Goal: Navigation & Orientation: Find specific page/section

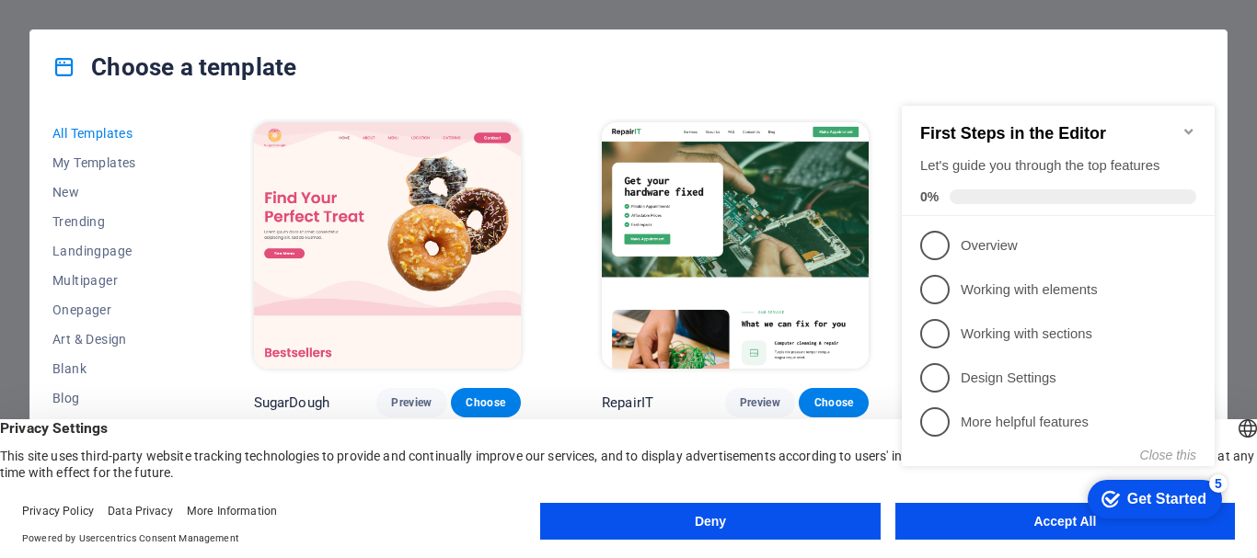
click at [1045, 524] on div "checkmark Get Started 5 First Steps in the Editor Let's guide you through the t…" at bounding box center [1061, 302] width 335 height 447
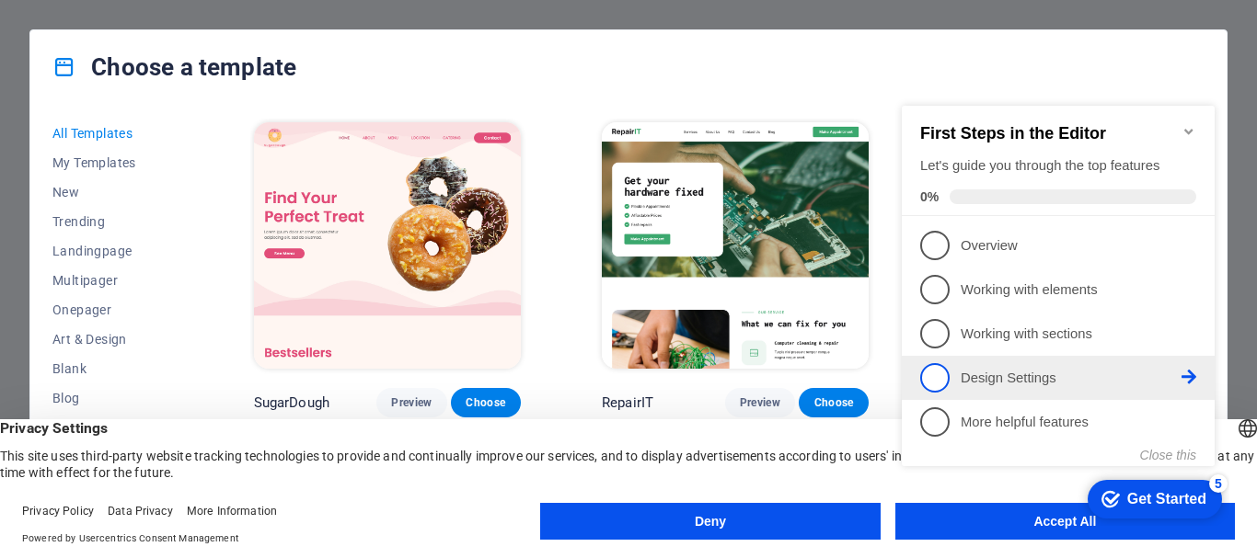
click at [937, 374] on span "4" at bounding box center [934, 377] width 29 height 29
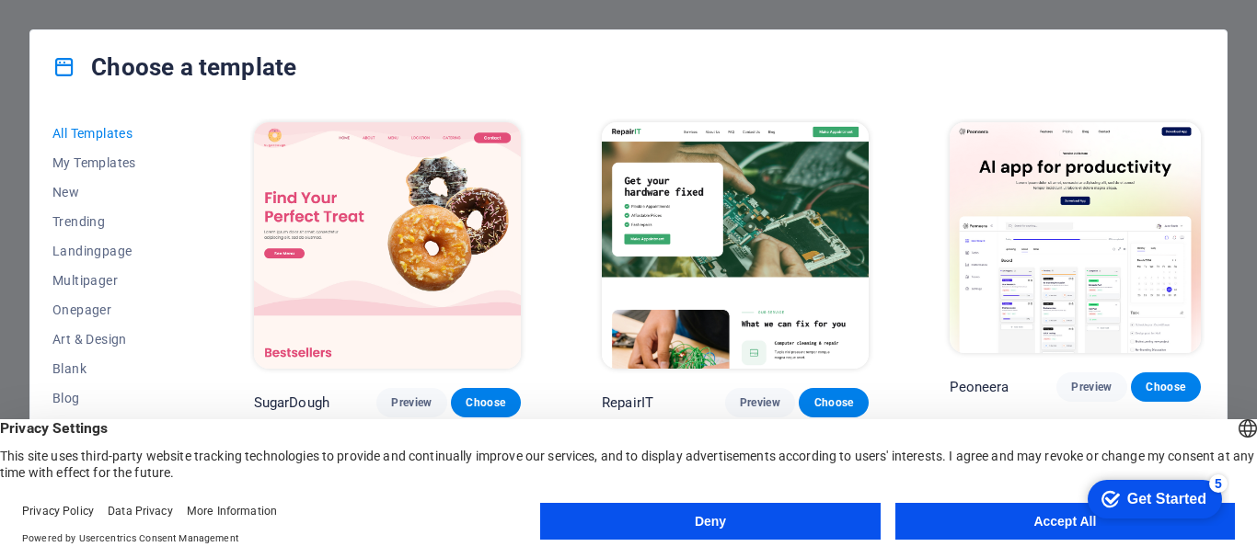
click at [1017, 512] on button "Accept All" at bounding box center [1065, 521] width 340 height 37
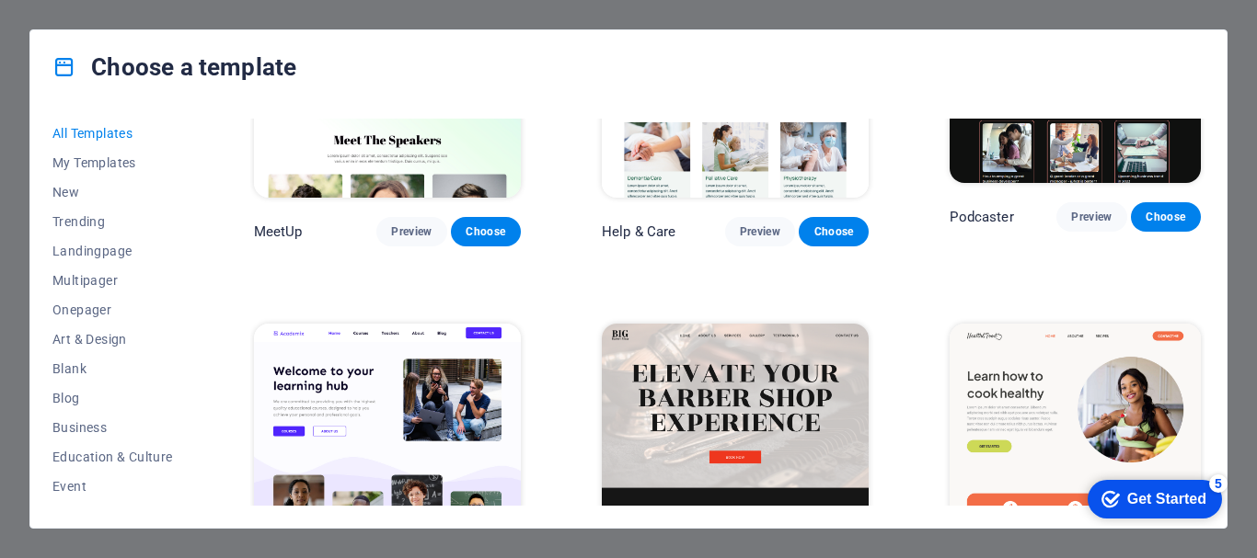
scroll to position [1288, 0]
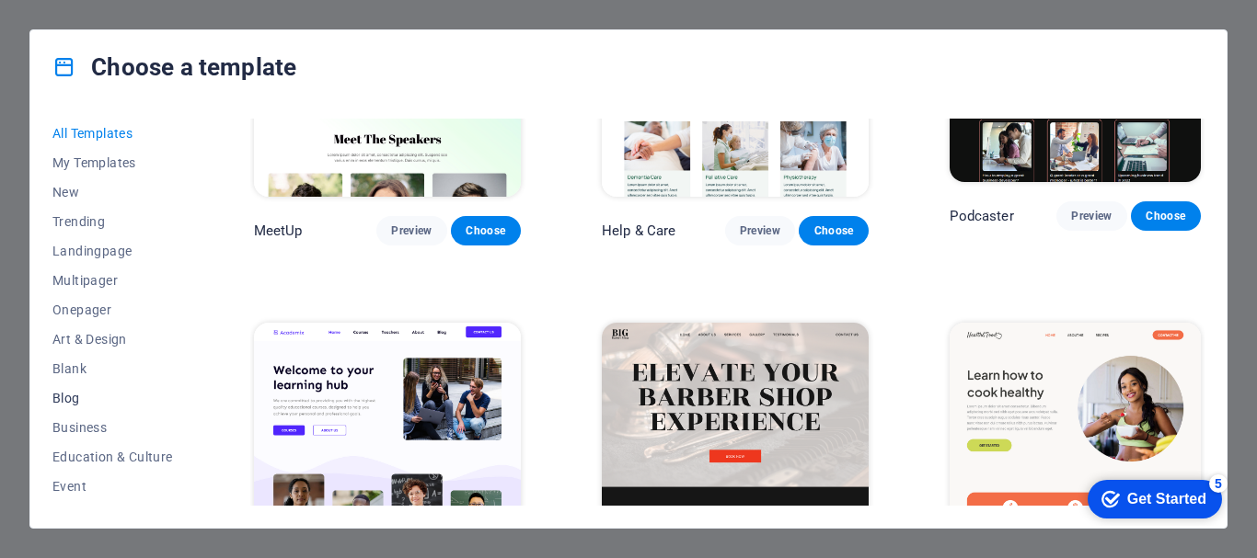
click at [63, 402] on span "Blog" at bounding box center [112, 398] width 121 height 15
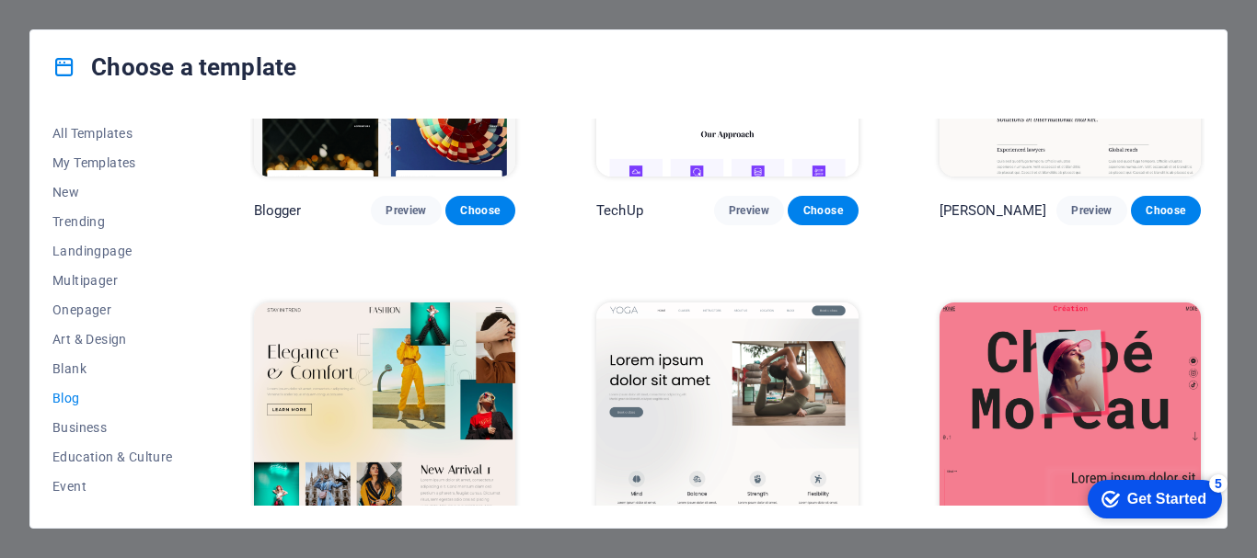
scroll to position [1755, 0]
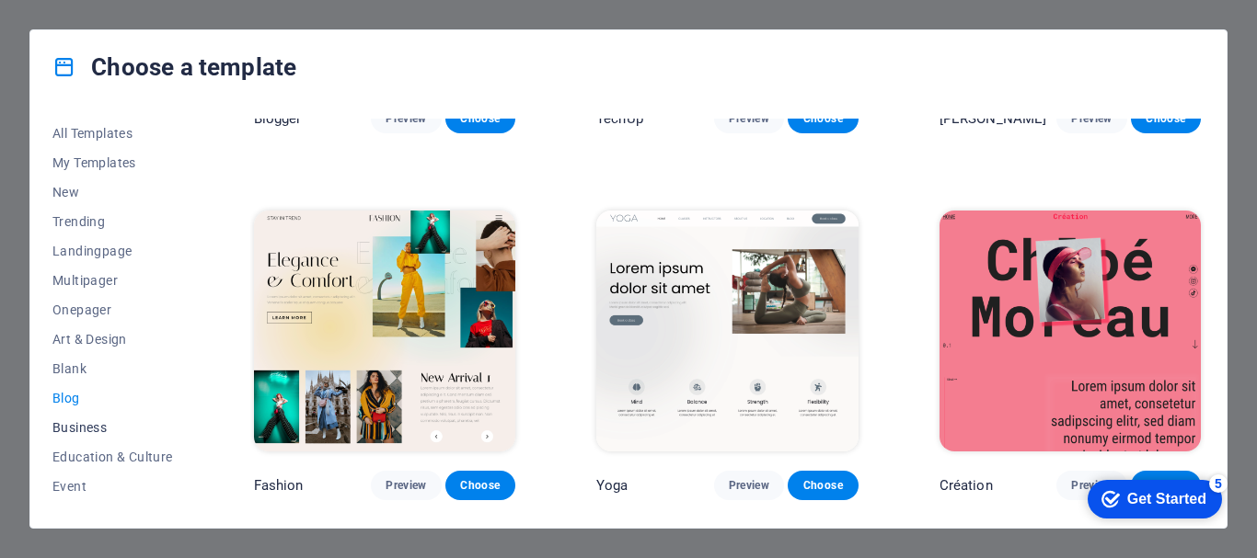
click at [64, 426] on span "Business" at bounding box center [112, 427] width 121 height 15
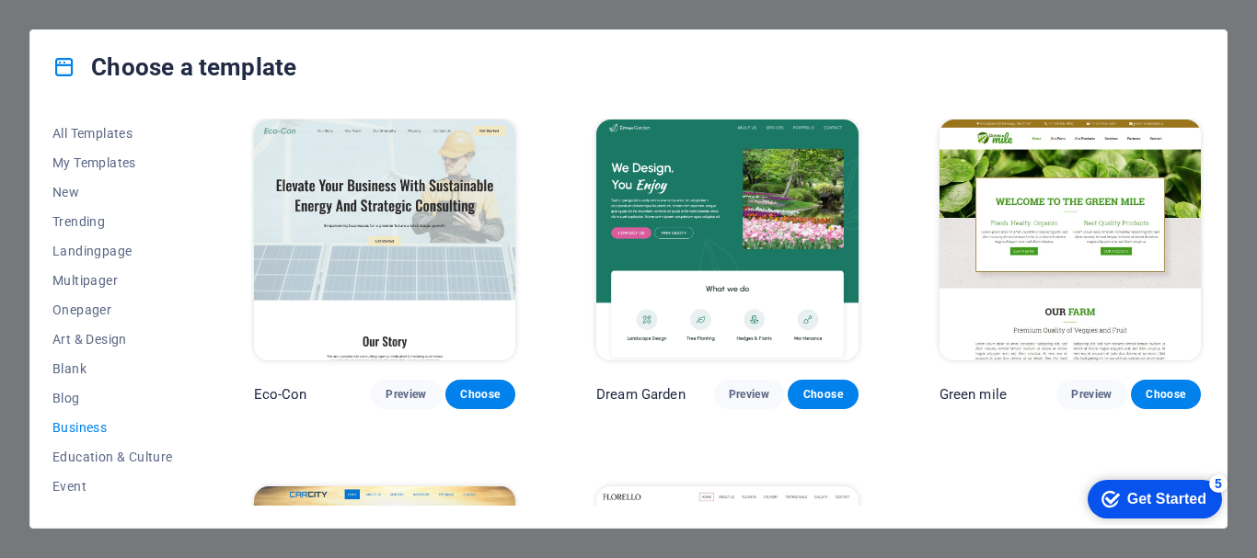
scroll to position [0, 0]
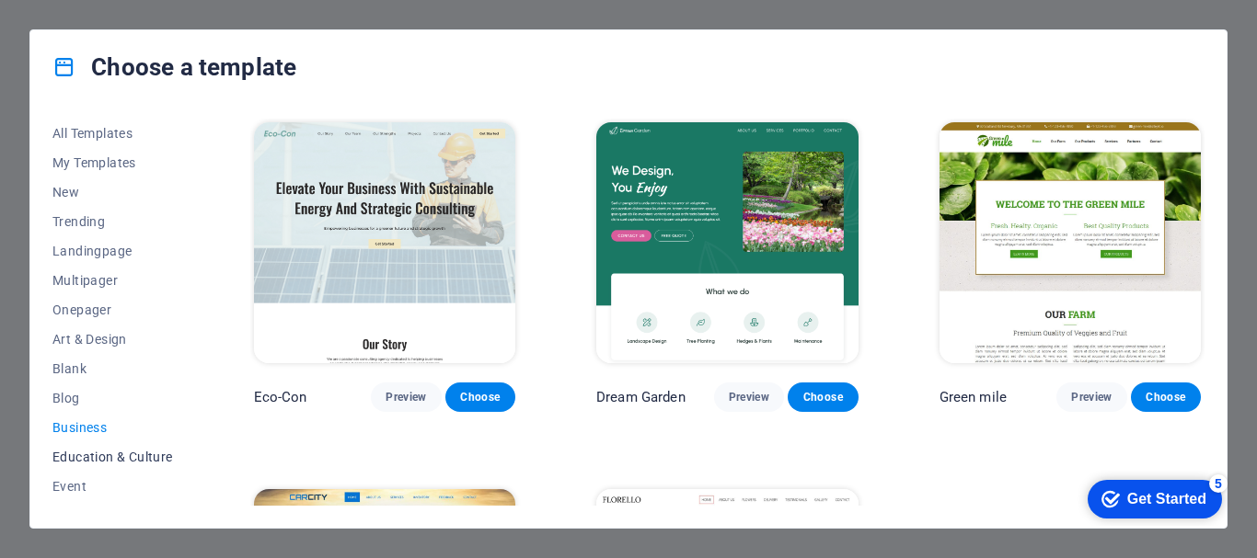
click at [82, 456] on span "Education & Culture" at bounding box center [112, 457] width 121 height 15
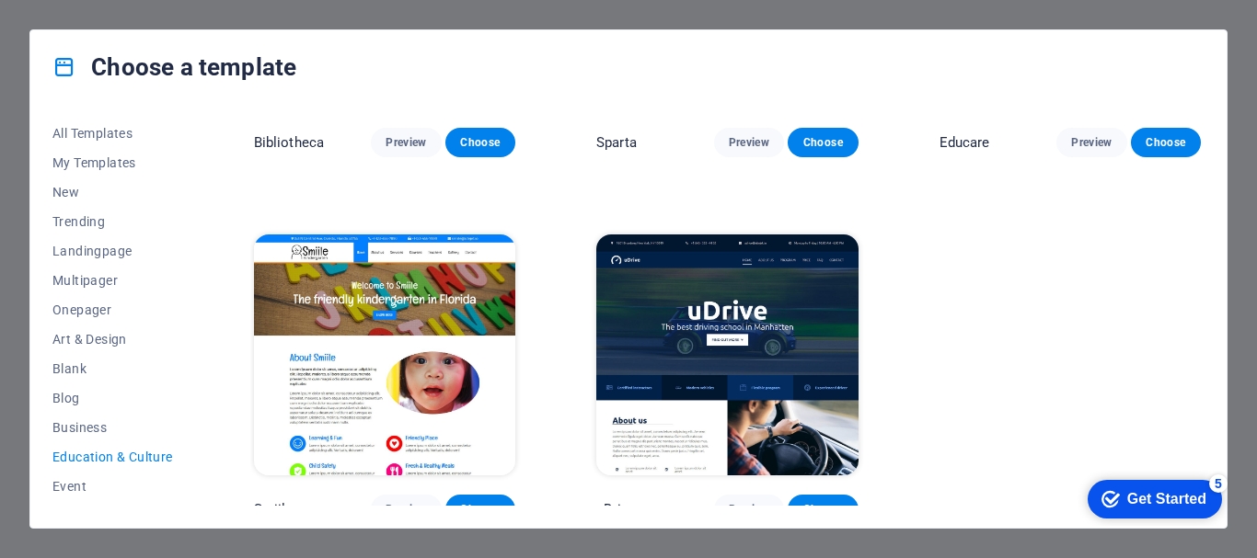
scroll to position [634, 0]
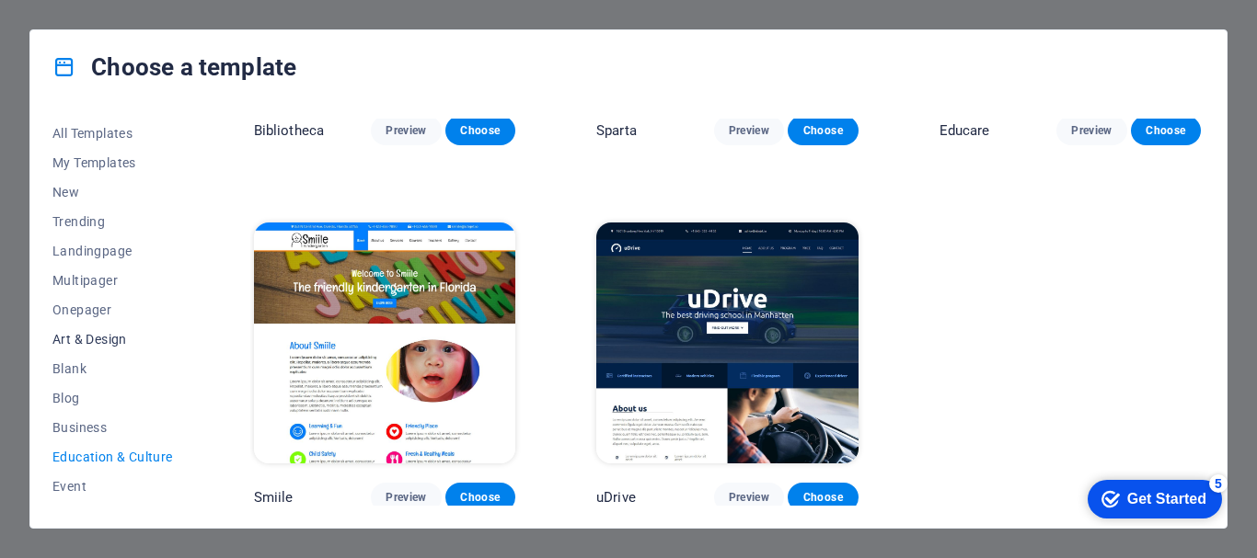
click at [81, 339] on span "Art & Design" at bounding box center [112, 339] width 121 height 15
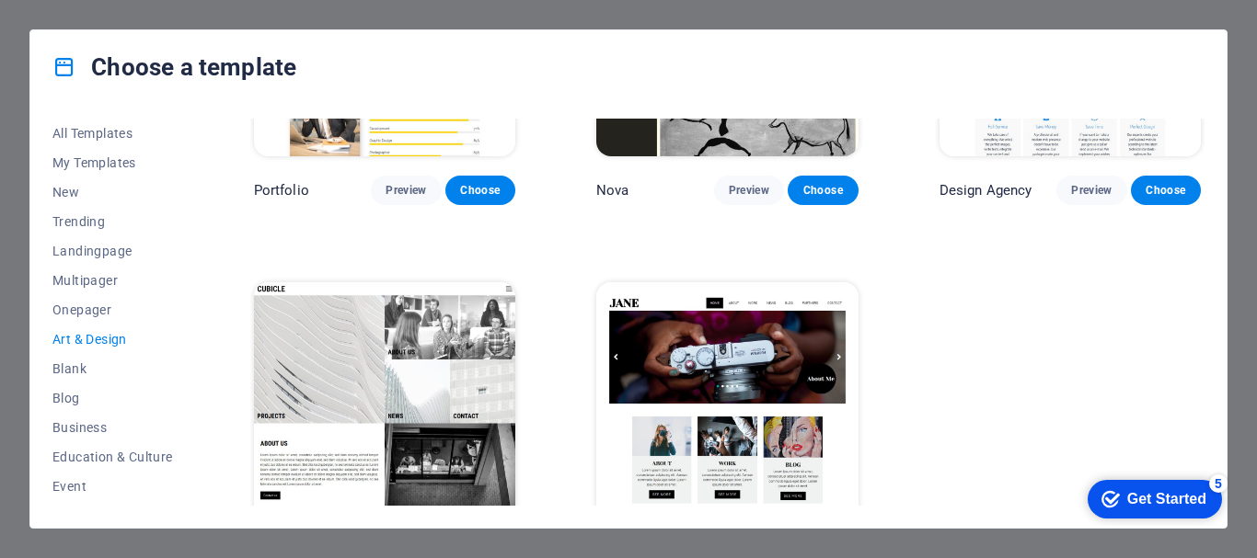
scroll to position [1364, 0]
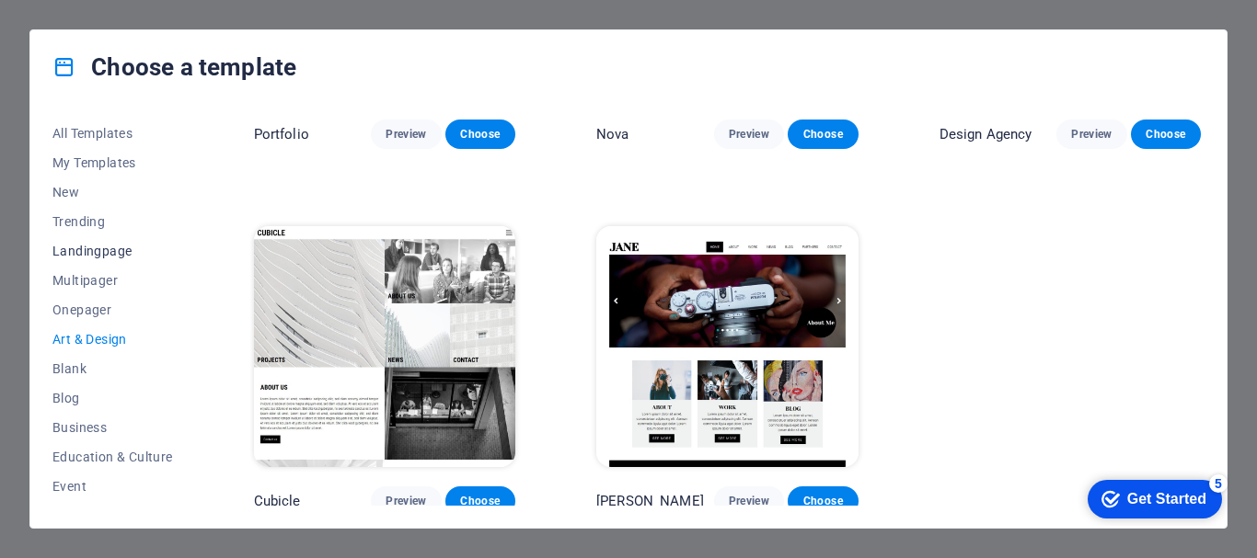
click at [90, 248] on span "Landingpage" at bounding box center [112, 251] width 121 height 15
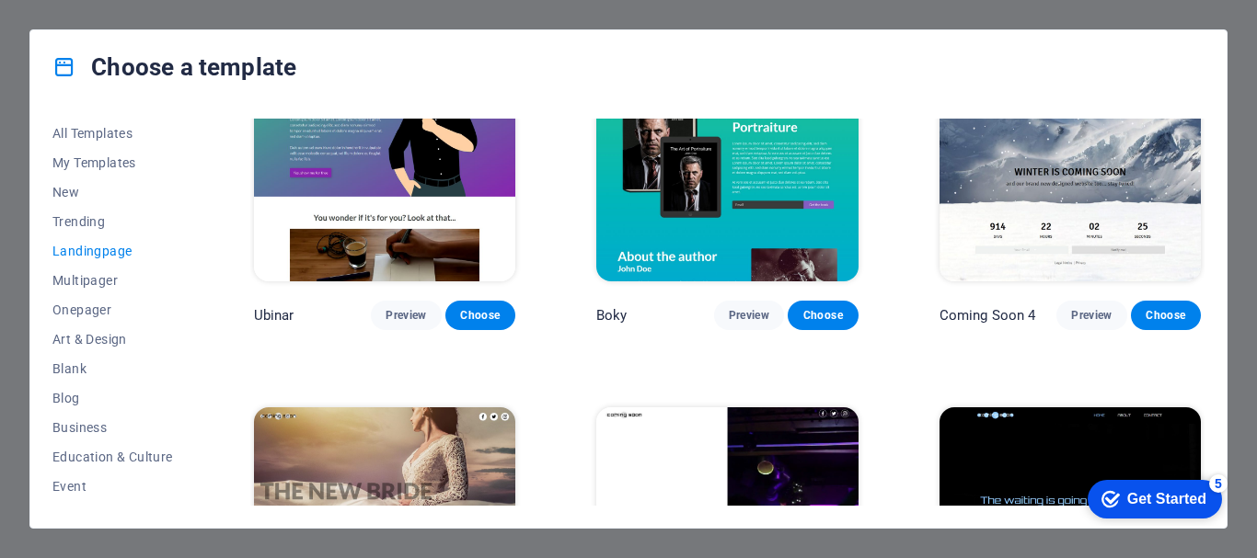
scroll to position [2825, 0]
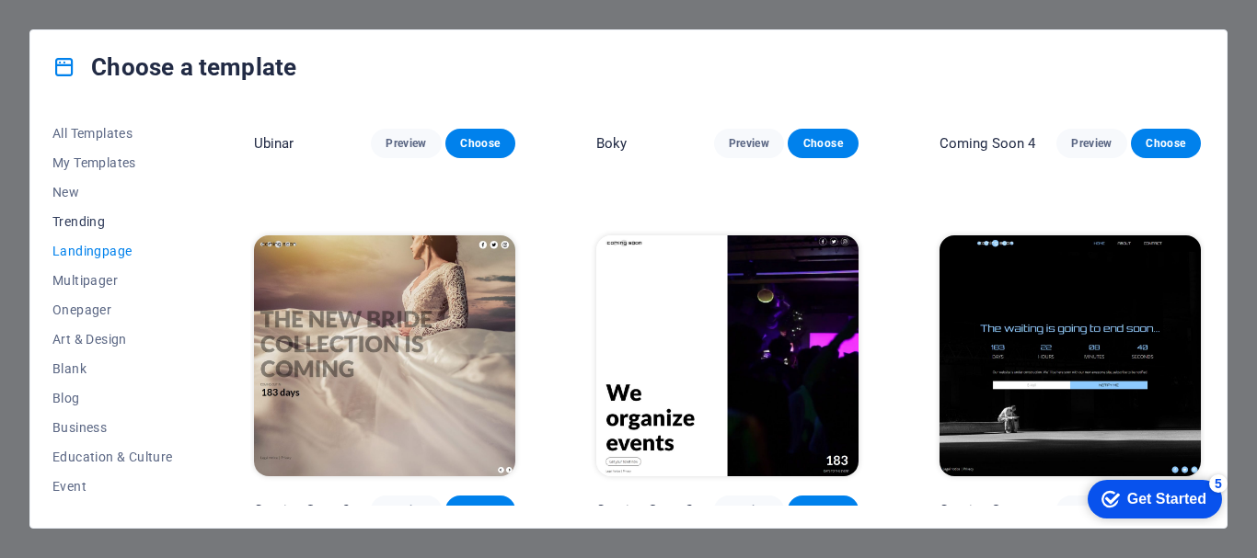
click at [96, 223] on span "Trending" at bounding box center [112, 221] width 121 height 15
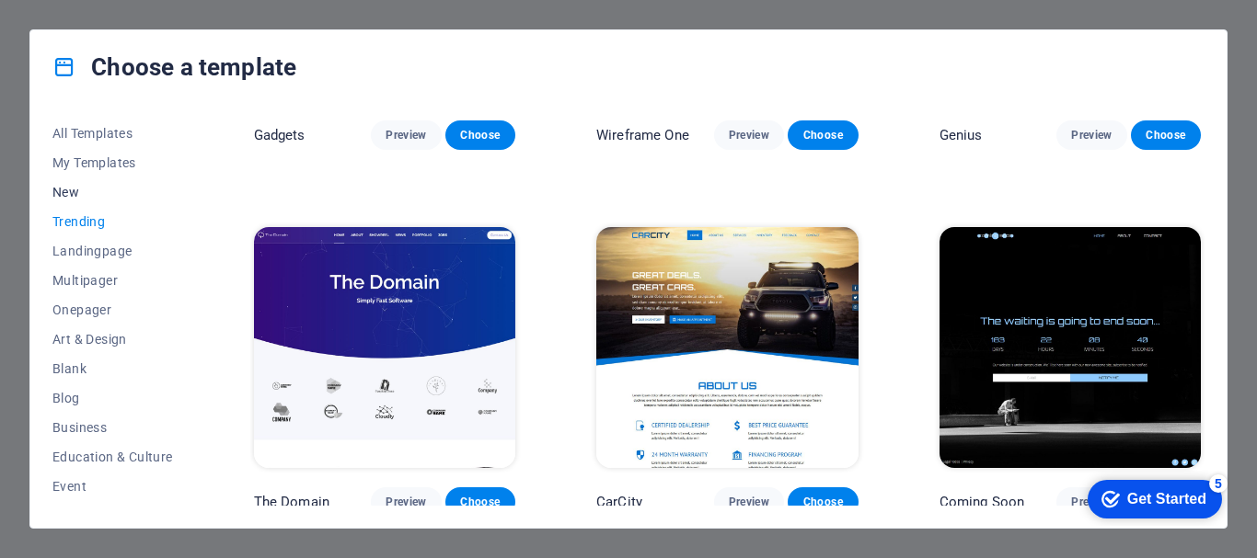
click at [77, 187] on span "New" at bounding box center [112, 192] width 121 height 15
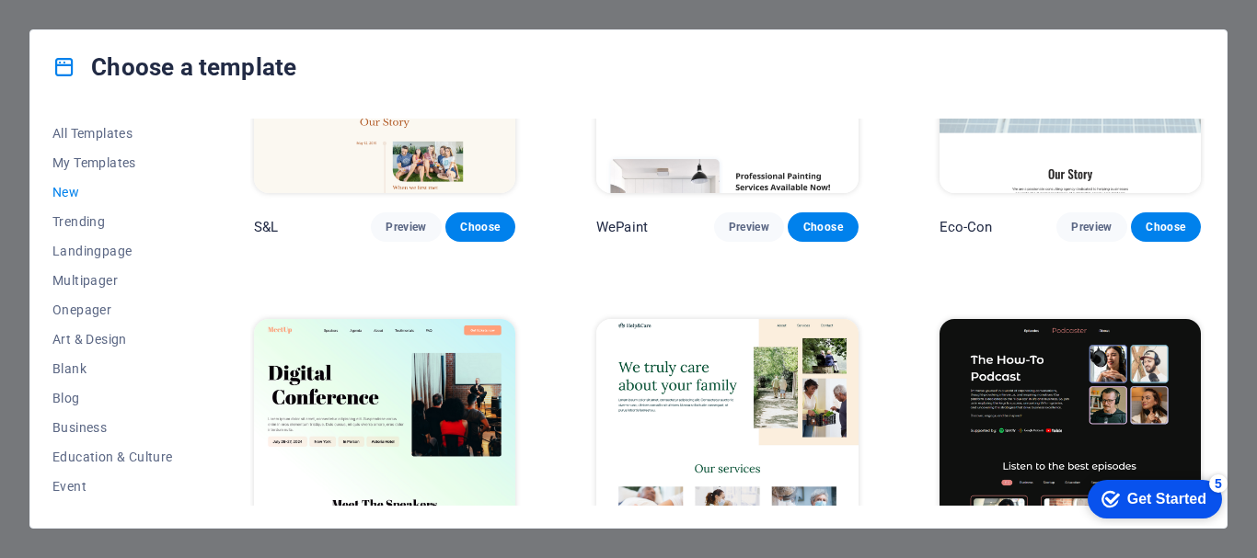
scroll to position [996, 0]
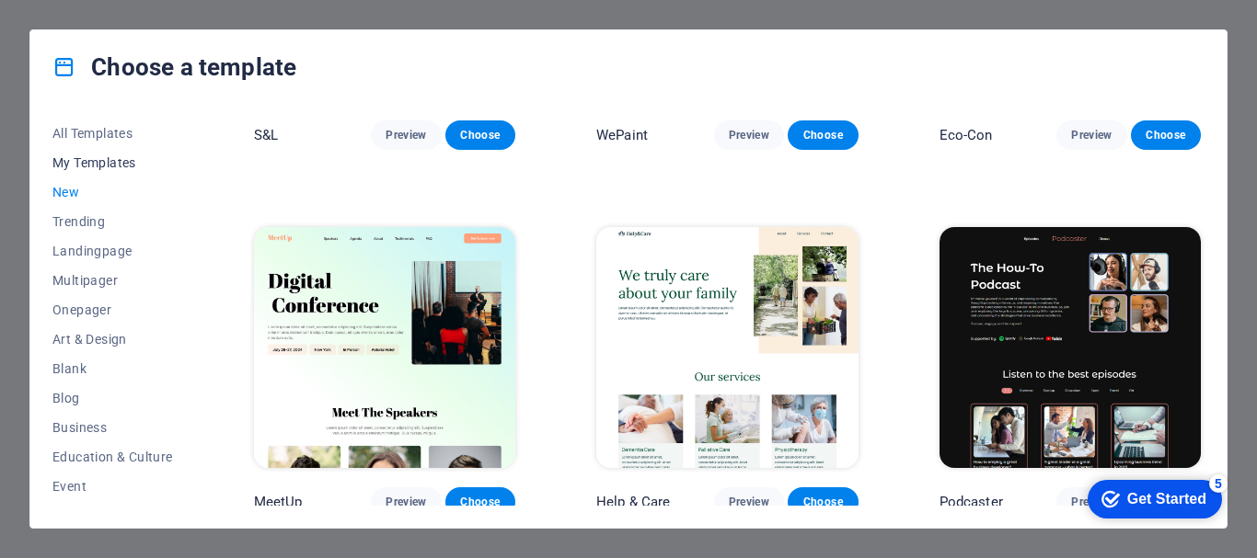
click at [99, 158] on span "My Templates" at bounding box center [112, 162] width 121 height 15
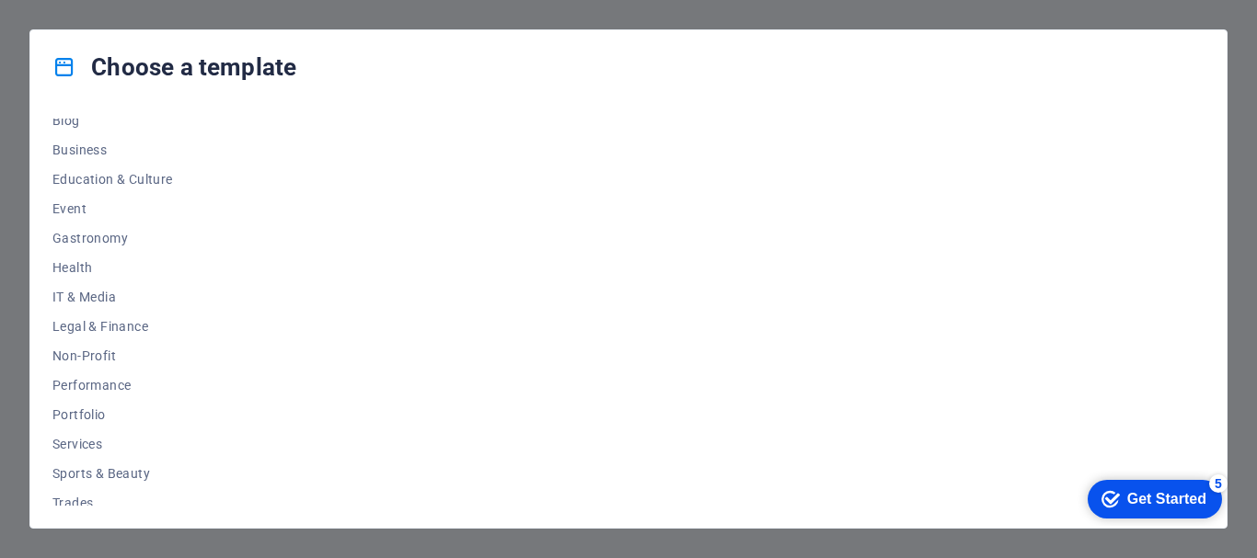
scroll to position [349, 0]
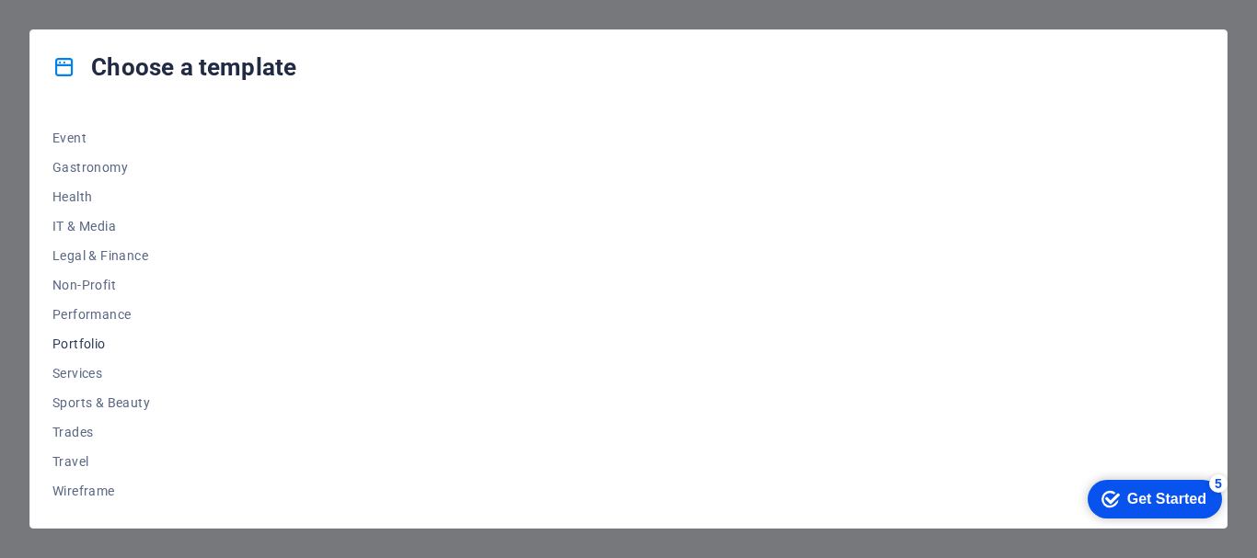
click at [67, 338] on span "Portfolio" at bounding box center [112, 344] width 121 height 15
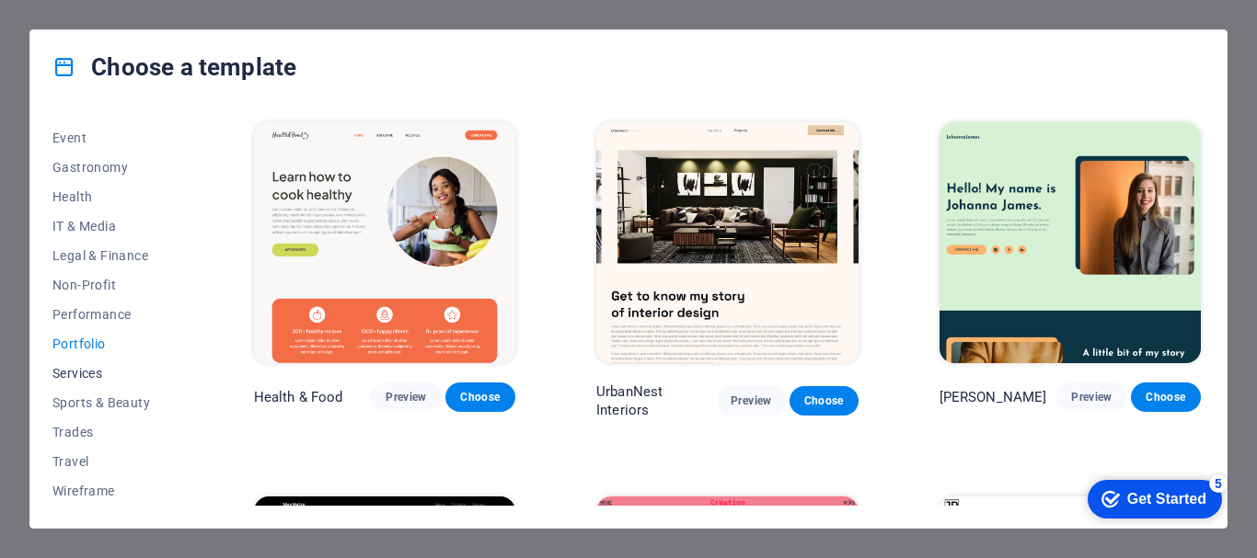
click at [84, 371] on span "Services" at bounding box center [112, 373] width 121 height 15
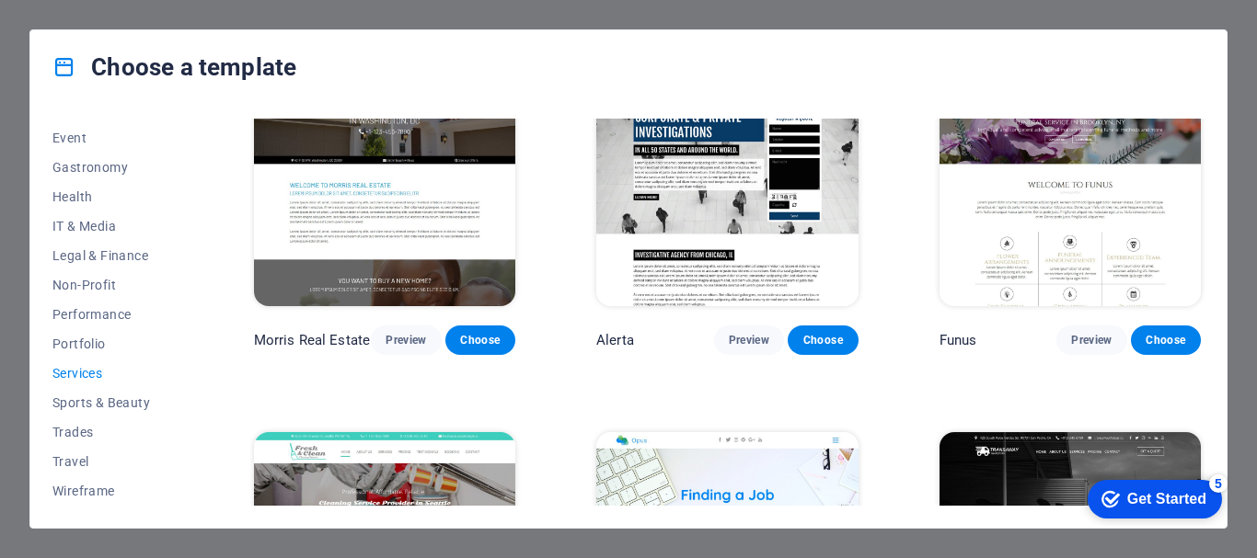
scroll to position [1564, 0]
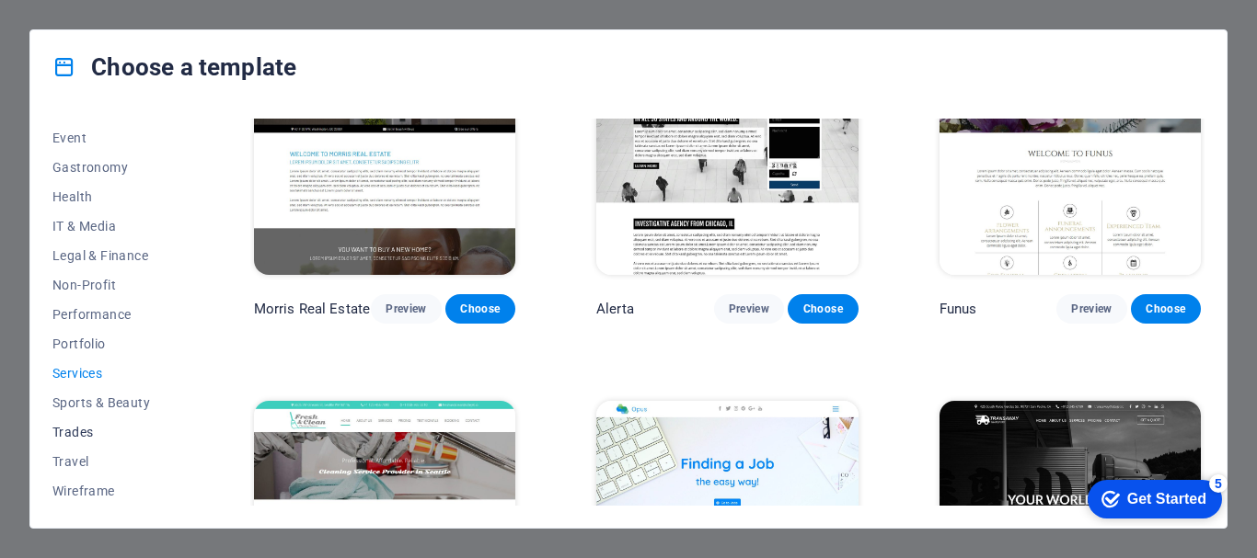
click at [82, 428] on span "Trades" at bounding box center [112, 432] width 121 height 15
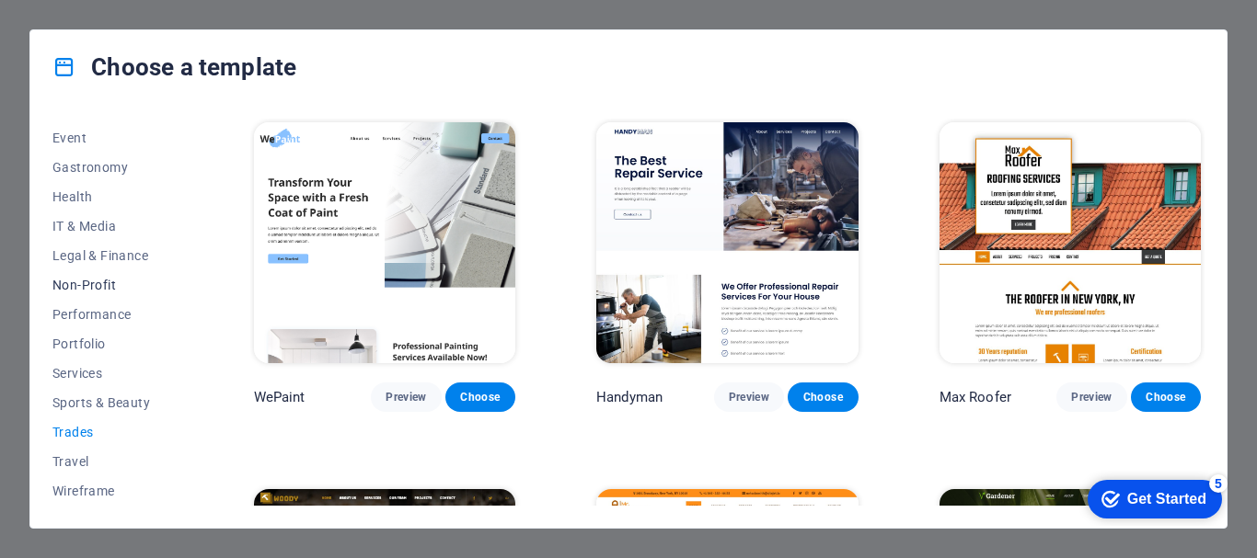
click at [82, 279] on span "Non-Profit" at bounding box center [112, 285] width 121 height 15
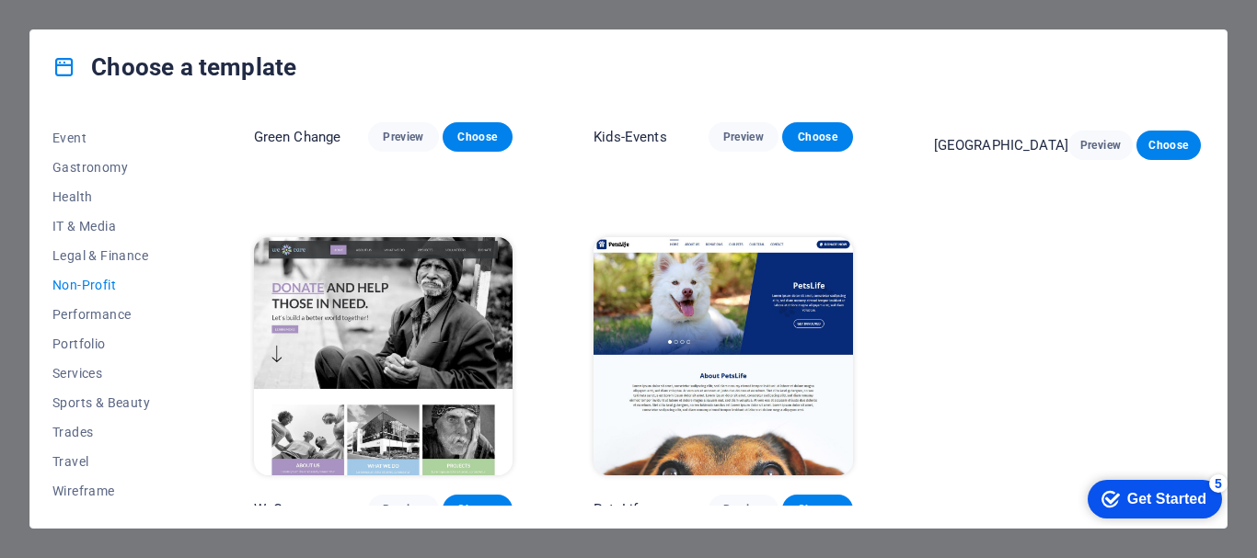
scroll to position [277, 0]
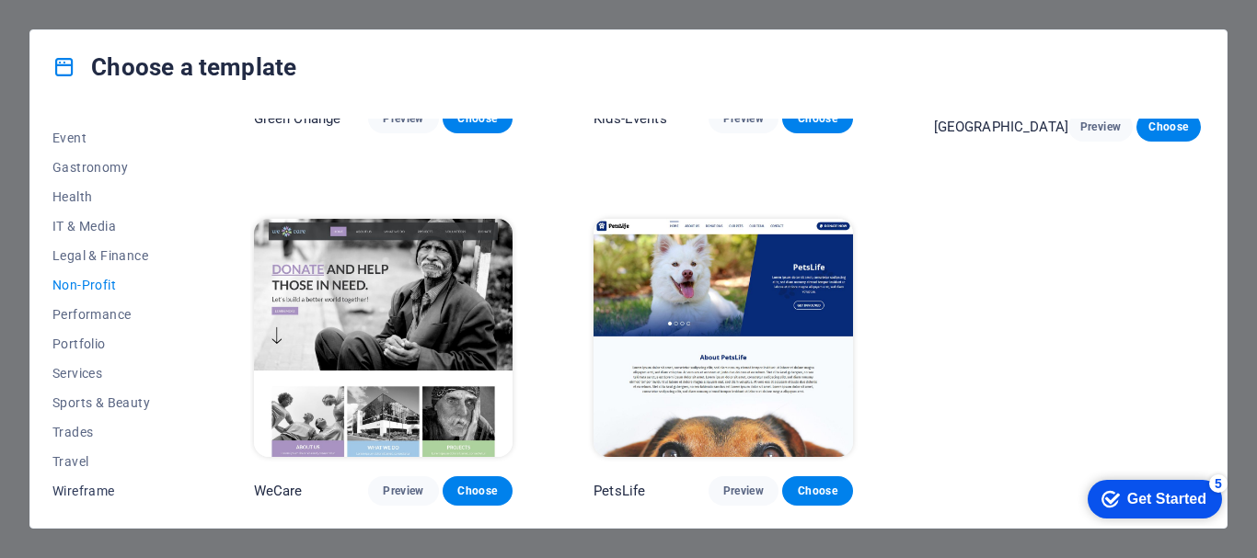
click at [66, 491] on span "Wireframe" at bounding box center [112, 491] width 121 height 15
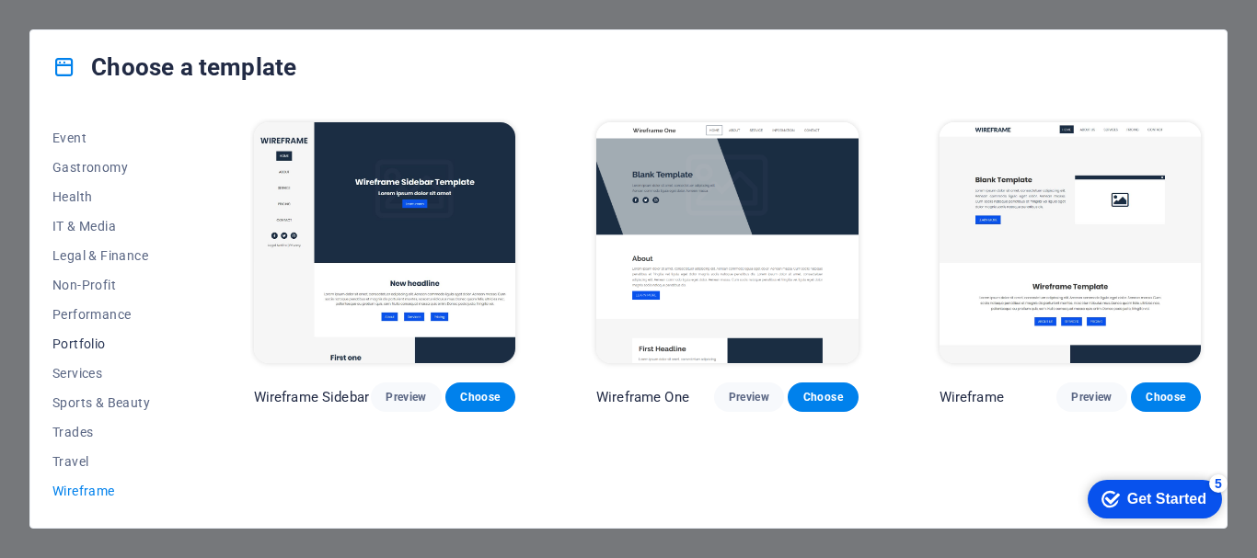
click at [80, 344] on span "Portfolio" at bounding box center [112, 344] width 121 height 15
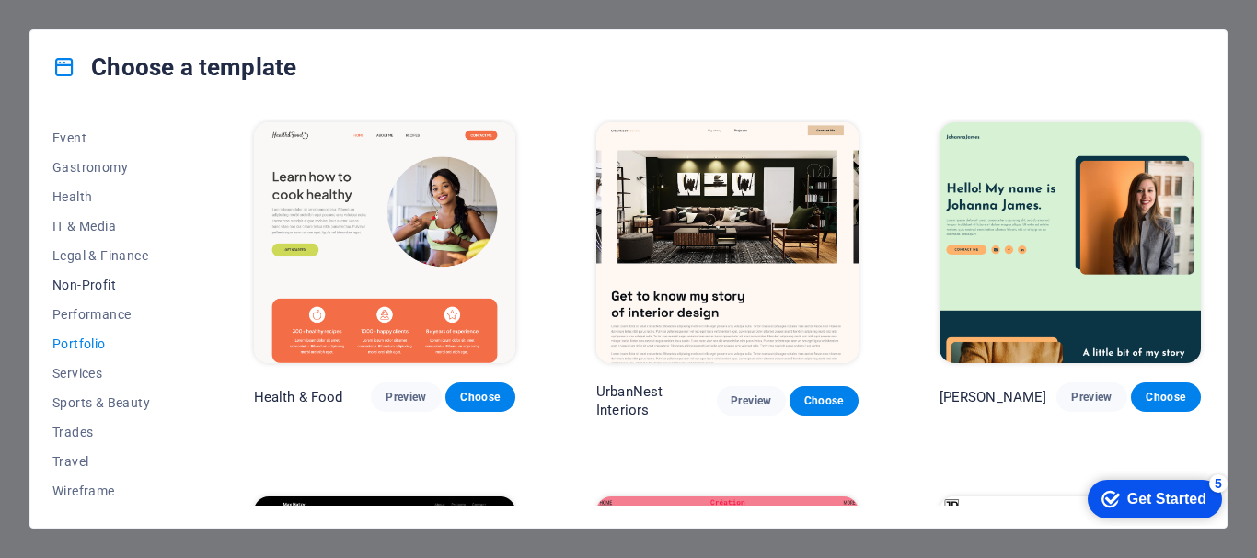
click at [79, 276] on button "Non-Profit" at bounding box center [112, 285] width 121 height 29
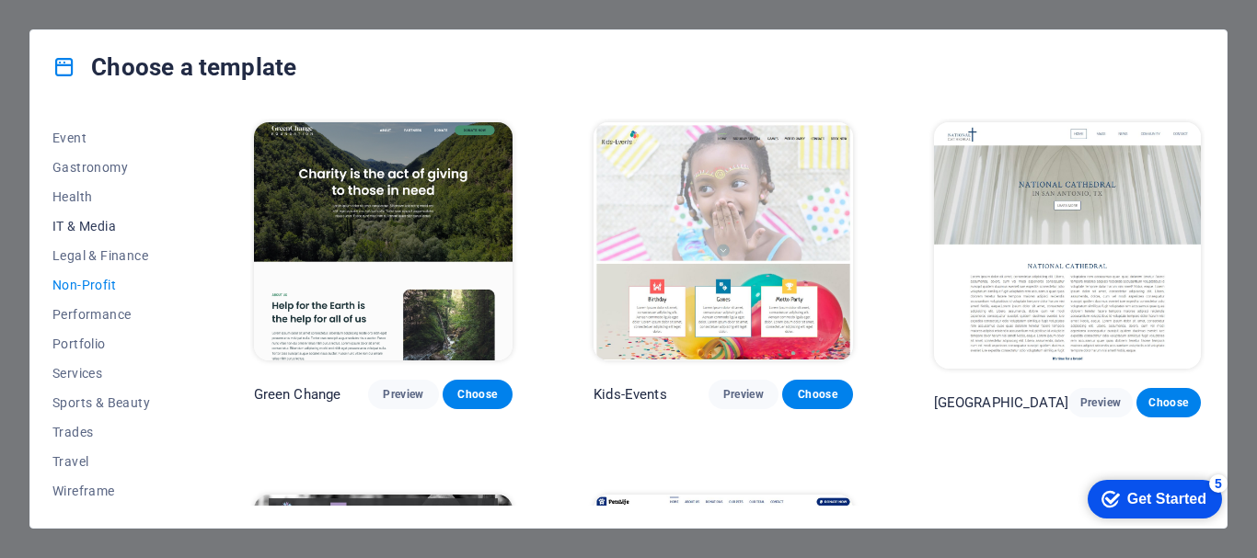
click at [75, 230] on span "IT & Media" at bounding box center [112, 226] width 121 height 15
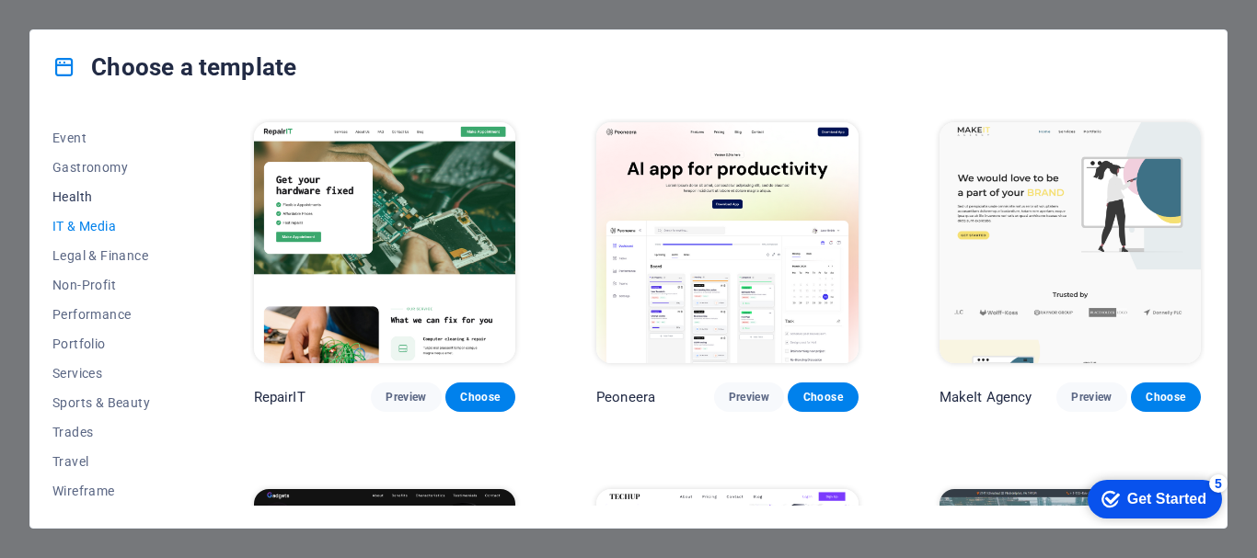
click at [66, 195] on span "Health" at bounding box center [112, 197] width 121 height 15
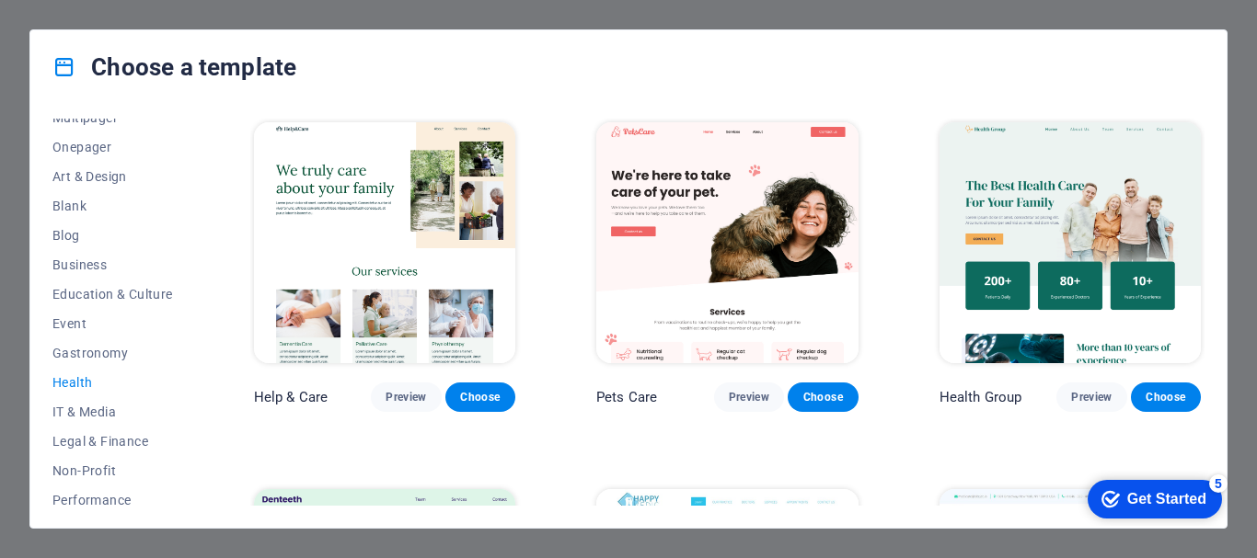
scroll to position [73, 0]
click at [97, 443] on span "Gastronomy" at bounding box center [112, 443] width 121 height 15
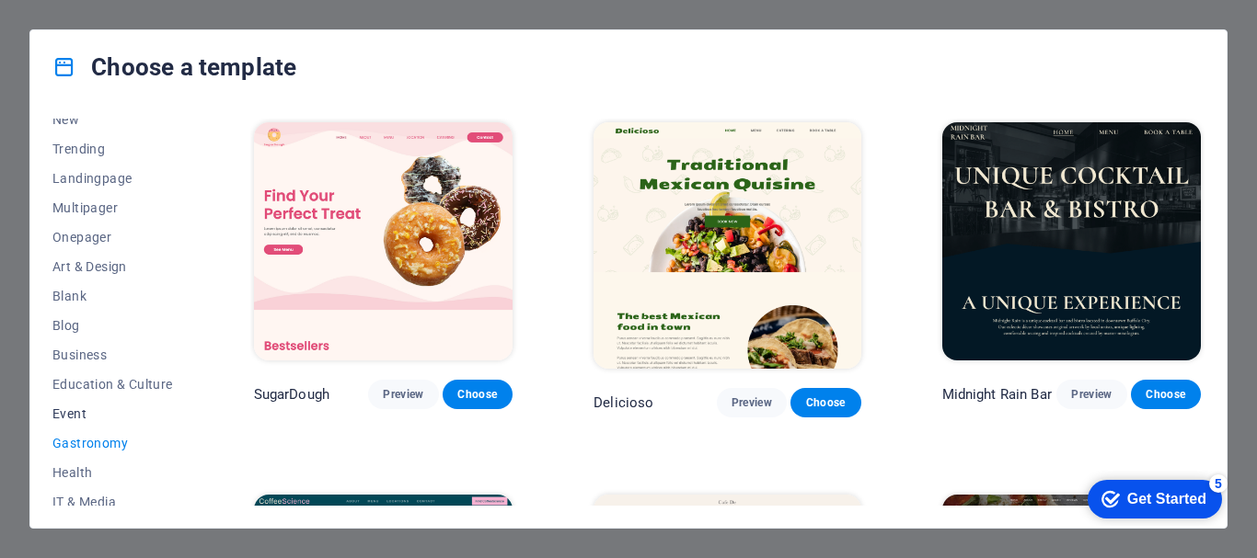
click at [68, 412] on span "Event" at bounding box center [112, 414] width 121 height 15
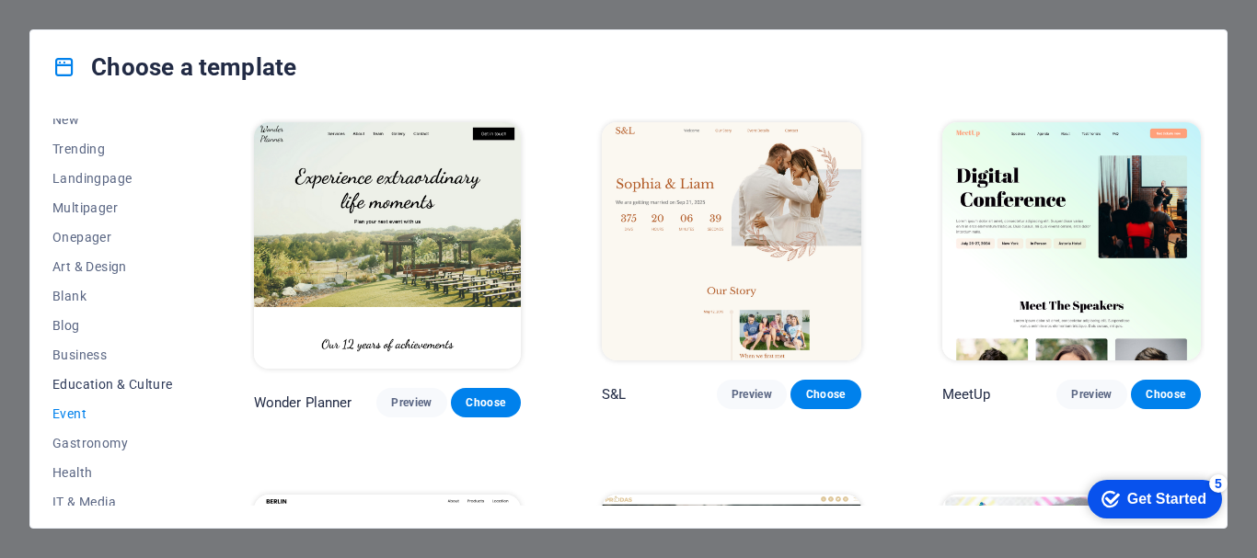
click at [90, 385] on span "Education & Culture" at bounding box center [112, 384] width 121 height 15
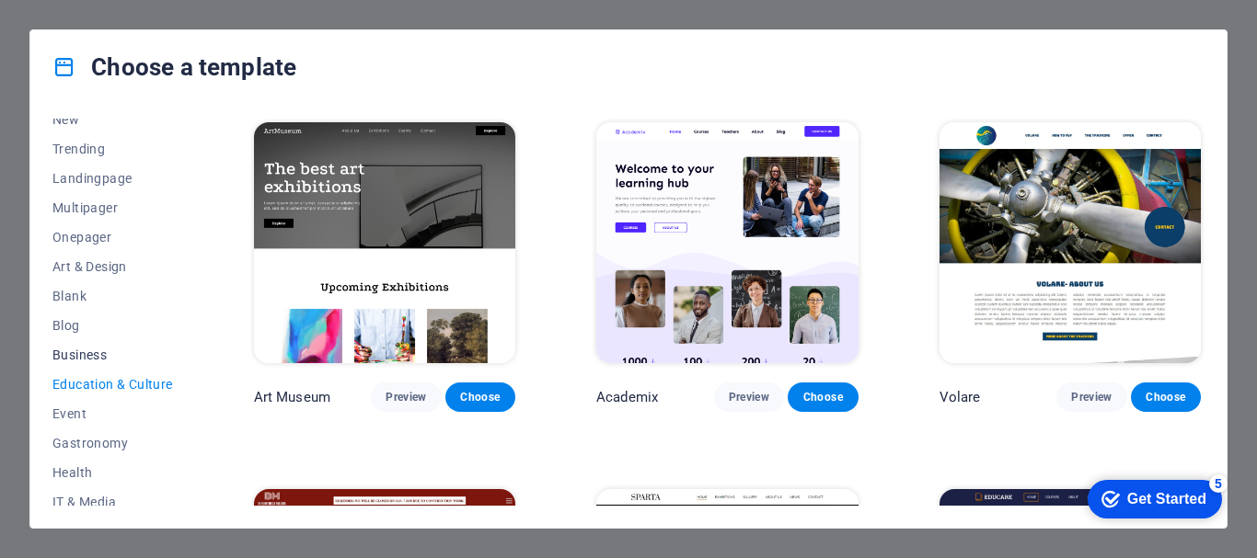
click at [85, 358] on span "Business" at bounding box center [112, 355] width 121 height 15
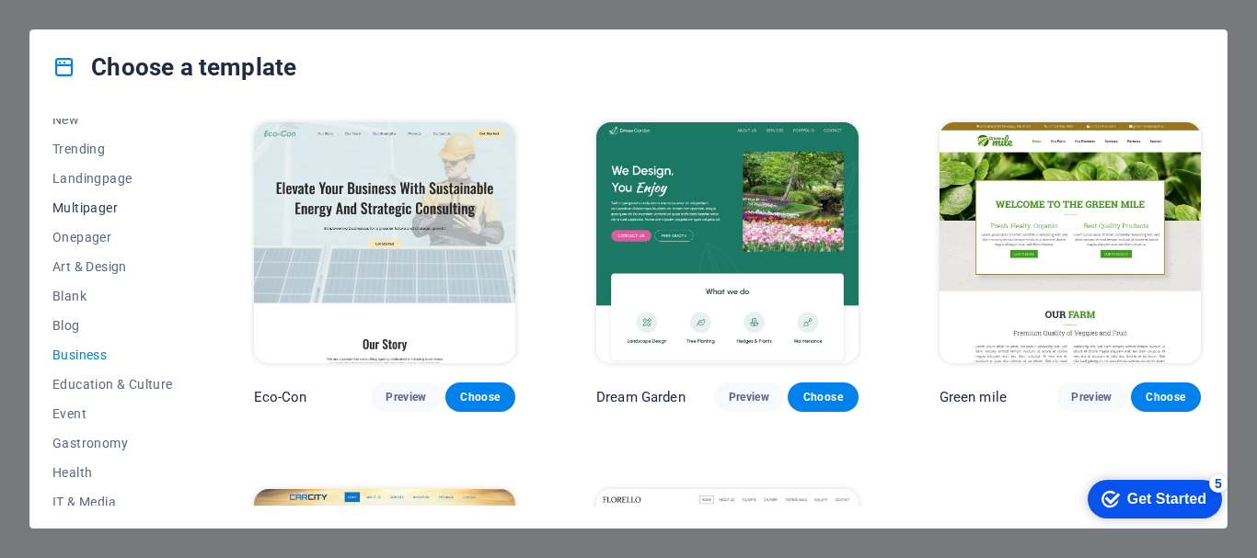
click at [86, 212] on span "Multipager" at bounding box center [112, 208] width 121 height 15
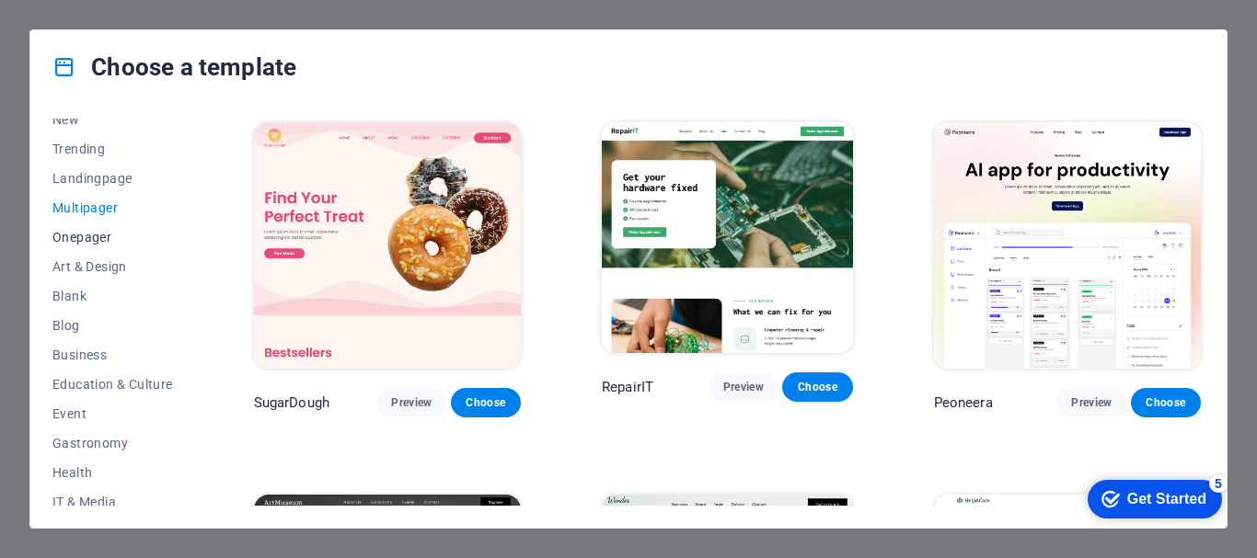
click at [86, 235] on span "Onepager" at bounding box center [112, 237] width 121 height 15
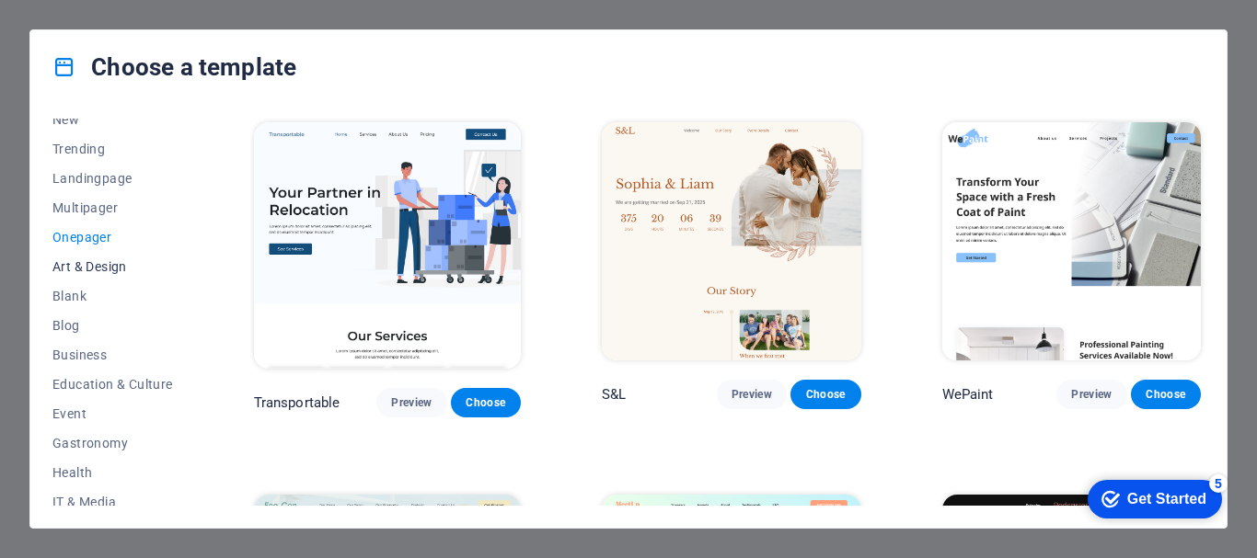
click at [86, 264] on span "Art & Design" at bounding box center [112, 266] width 121 height 15
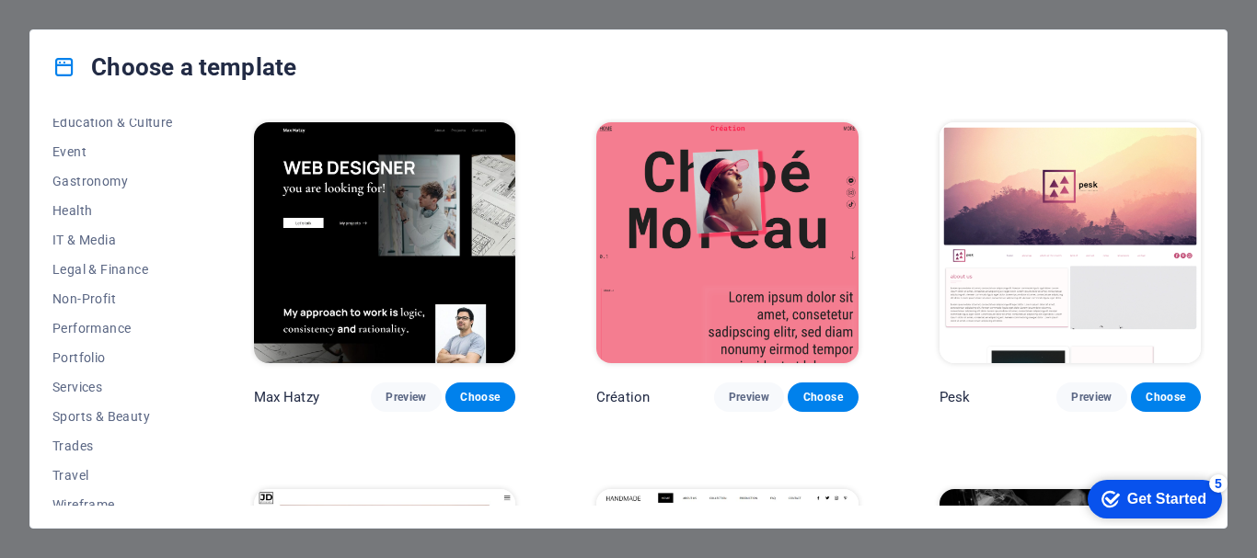
scroll to position [349, 0]
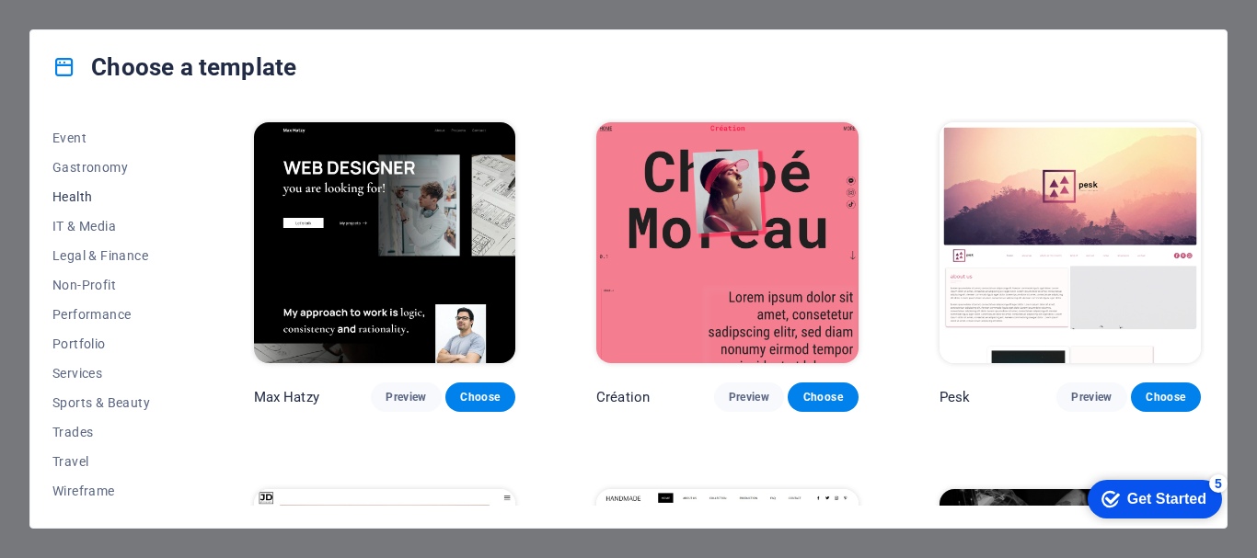
click at [74, 197] on span "Health" at bounding box center [112, 197] width 121 height 15
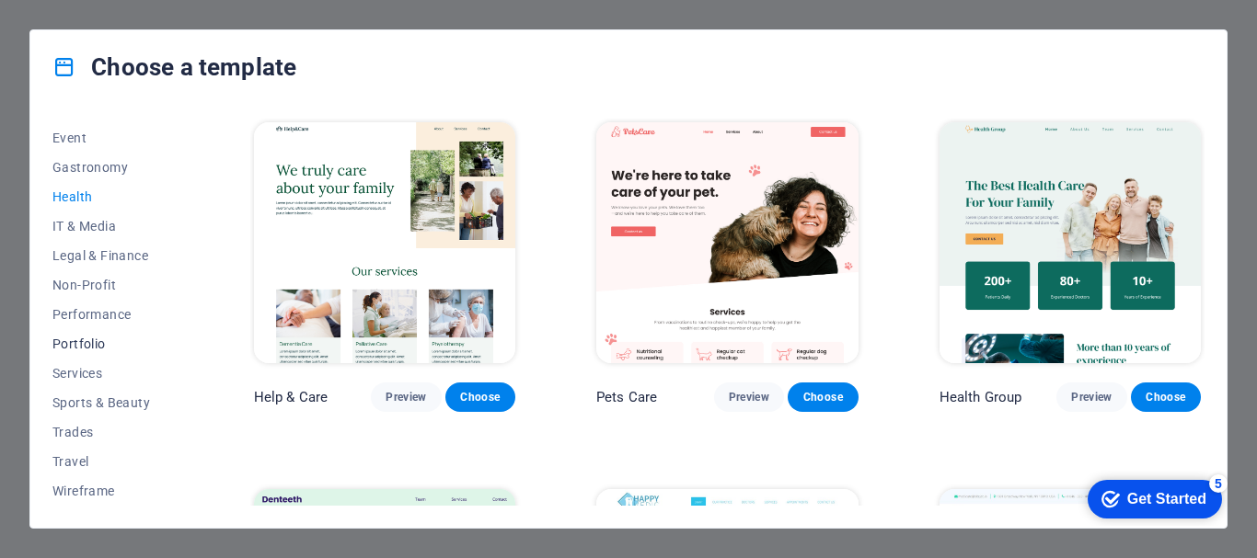
click at [95, 338] on span "Portfolio" at bounding box center [112, 344] width 121 height 15
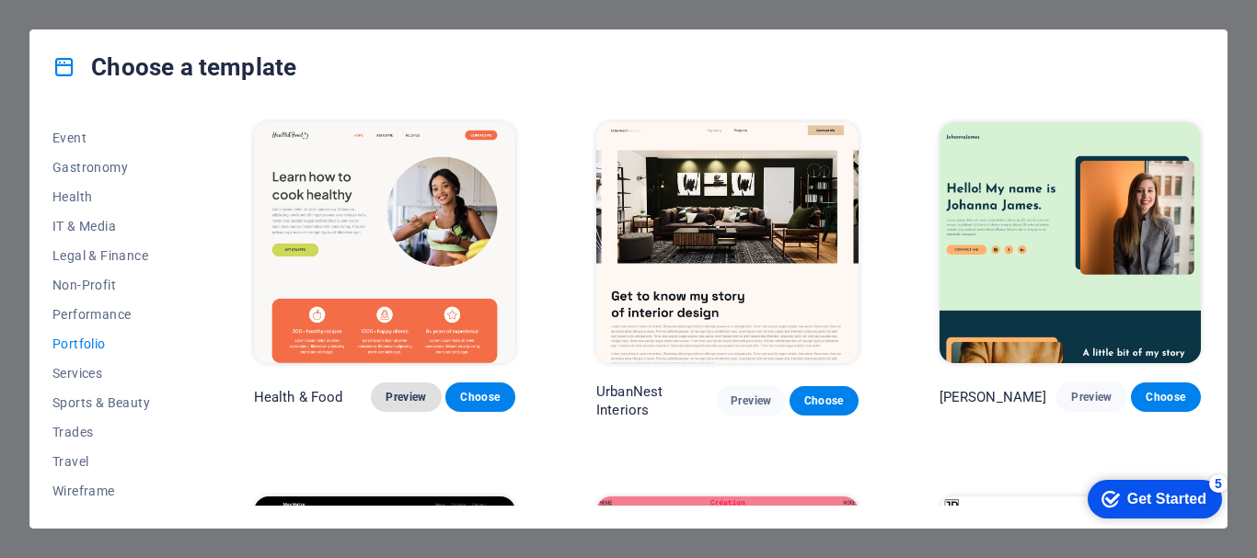
click at [401, 395] on span "Preview" at bounding box center [406, 397] width 40 height 15
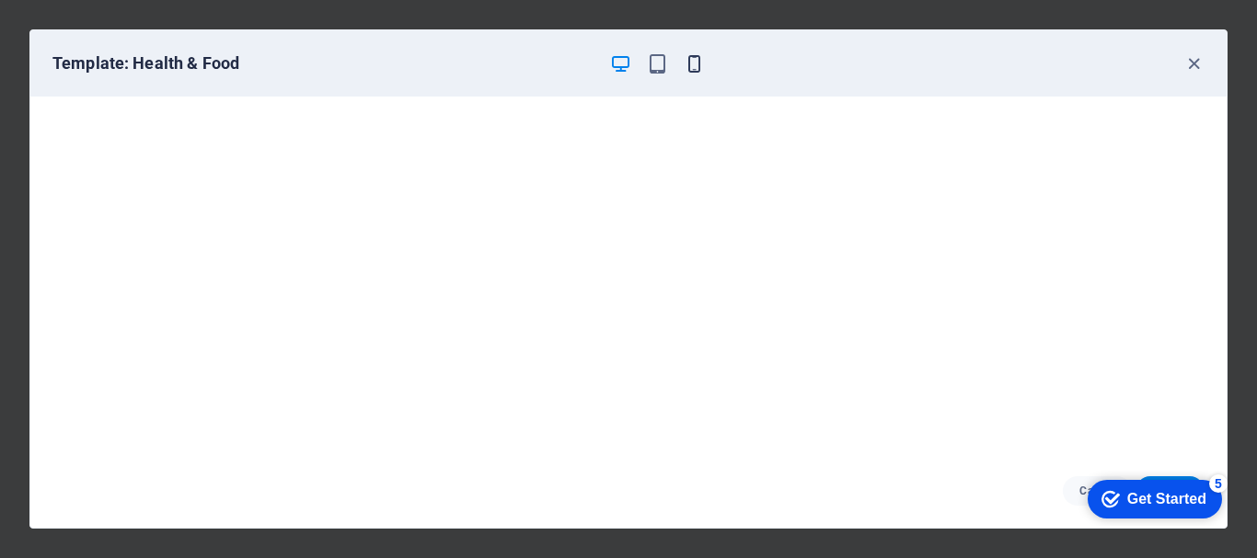
click at [692, 61] on icon "button" at bounding box center [694, 63] width 21 height 21
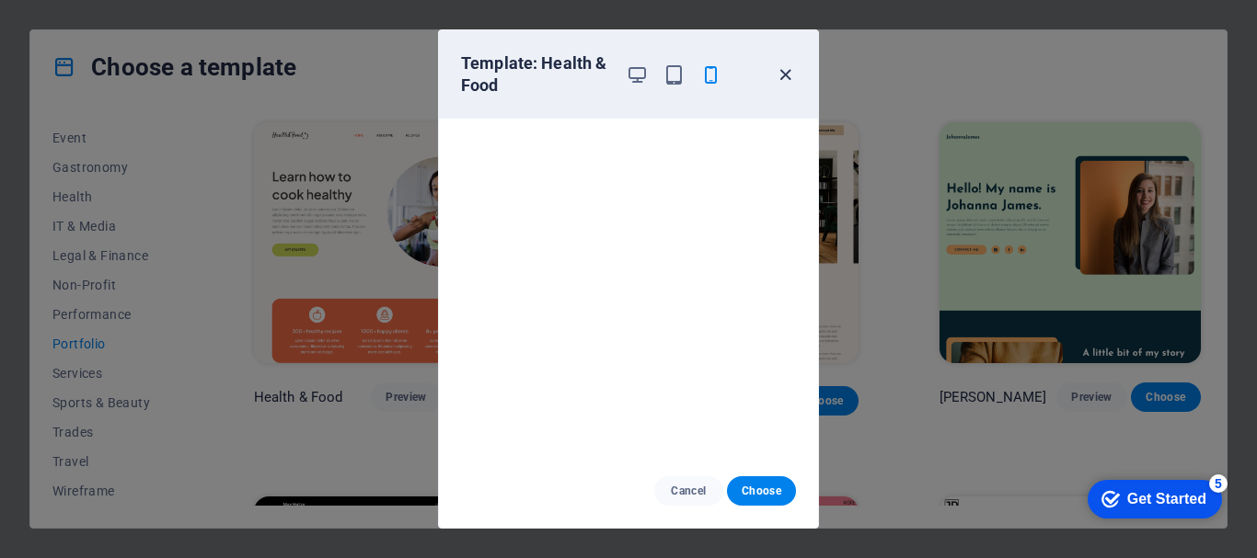
click at [785, 67] on icon "button" at bounding box center [785, 74] width 21 height 21
